Goal: Find specific page/section: Find specific page/section

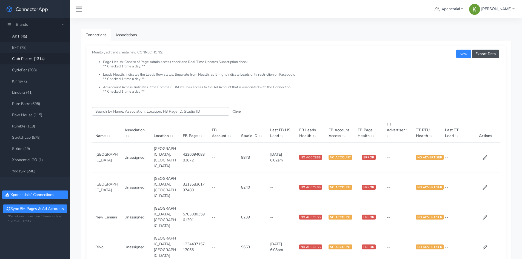
click at [52, 57] on link "Club Pilates (1314)" at bounding box center [35, 58] width 70 height 11
click at [128, 113] on input "Search this table" at bounding box center [160, 111] width 137 height 8
paste input "14923"
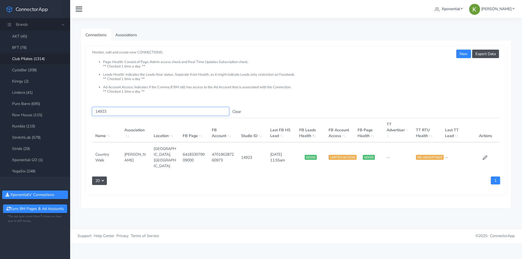
paste input "3167"
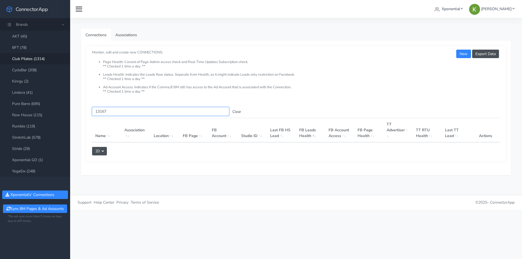
type input "13167"
click at [34, 133] on link "StretchLab (578)" at bounding box center [35, 137] width 70 height 11
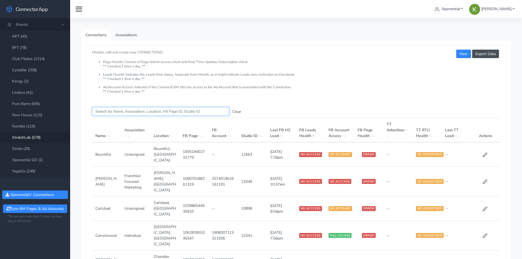
click at [107, 110] on input "Search this table" at bounding box center [160, 111] width 137 height 8
paste input "13167"
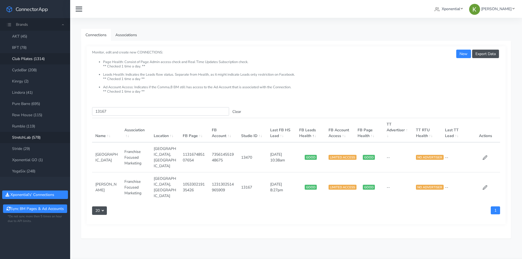
click at [36, 59] on link "Club Pilates (1314)" at bounding box center [35, 58] width 70 height 11
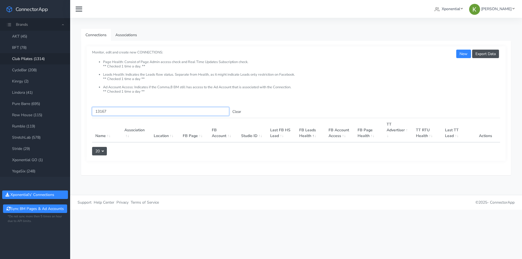
click at [127, 115] on input "13167" at bounding box center [160, 111] width 137 height 8
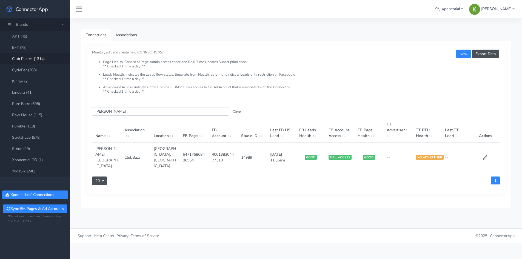
click at [245, 152] on td "14989" at bounding box center [252, 157] width 29 height 30
copy td "14989"
click at [120, 113] on input "rowland" at bounding box center [160, 111] width 137 height 8
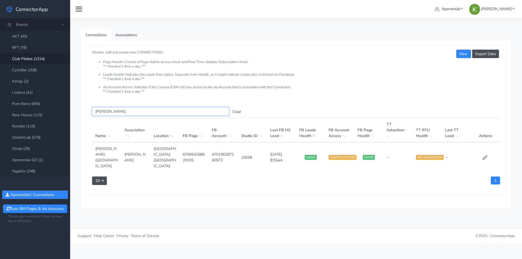
type input "hardin"
